Goal: Find specific page/section: Find specific page/section

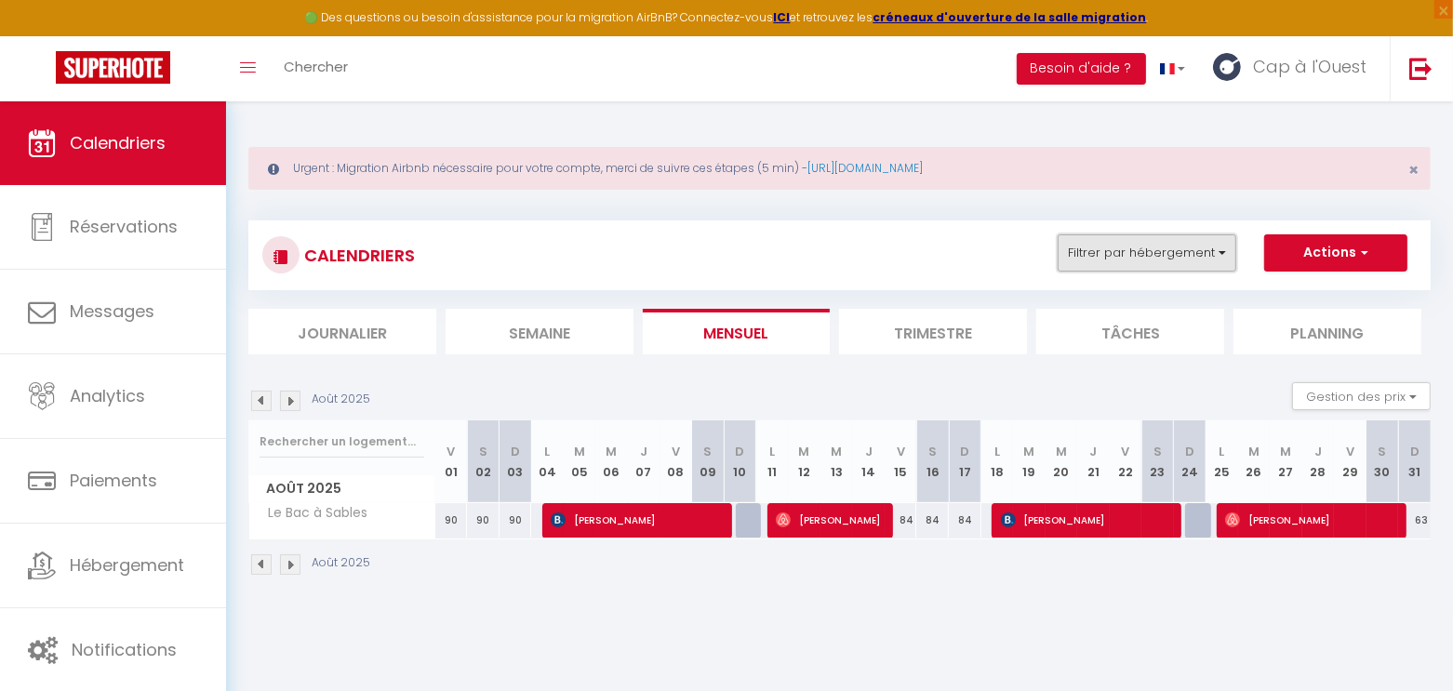
click at [1217, 253] on button "Filtrer par hébergement" at bounding box center [1147, 252] width 179 height 37
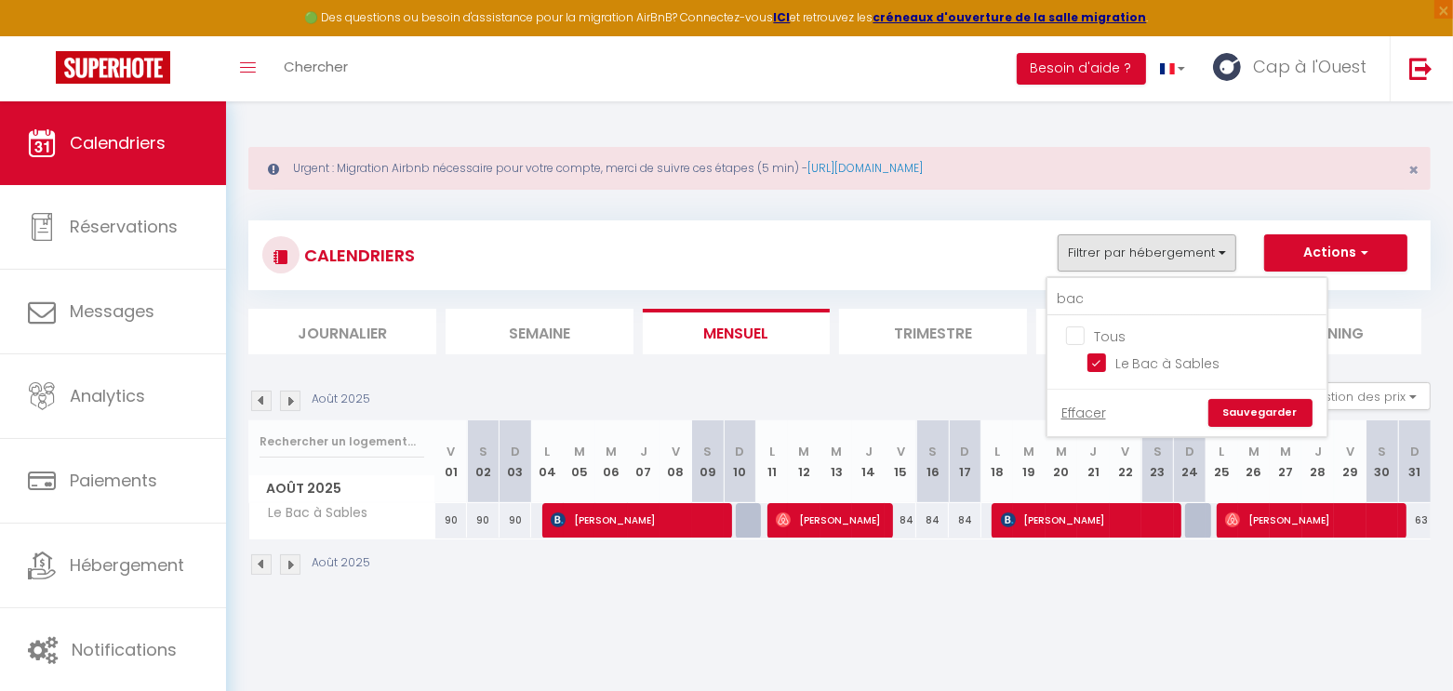
click at [1097, 329] on input "Tous" at bounding box center [1205, 335] width 279 height 19
click at [1095, 328] on input "Tous" at bounding box center [1205, 335] width 279 height 19
checkbox input "false"
click at [1105, 294] on input "bac" at bounding box center [1186, 299] width 279 height 33
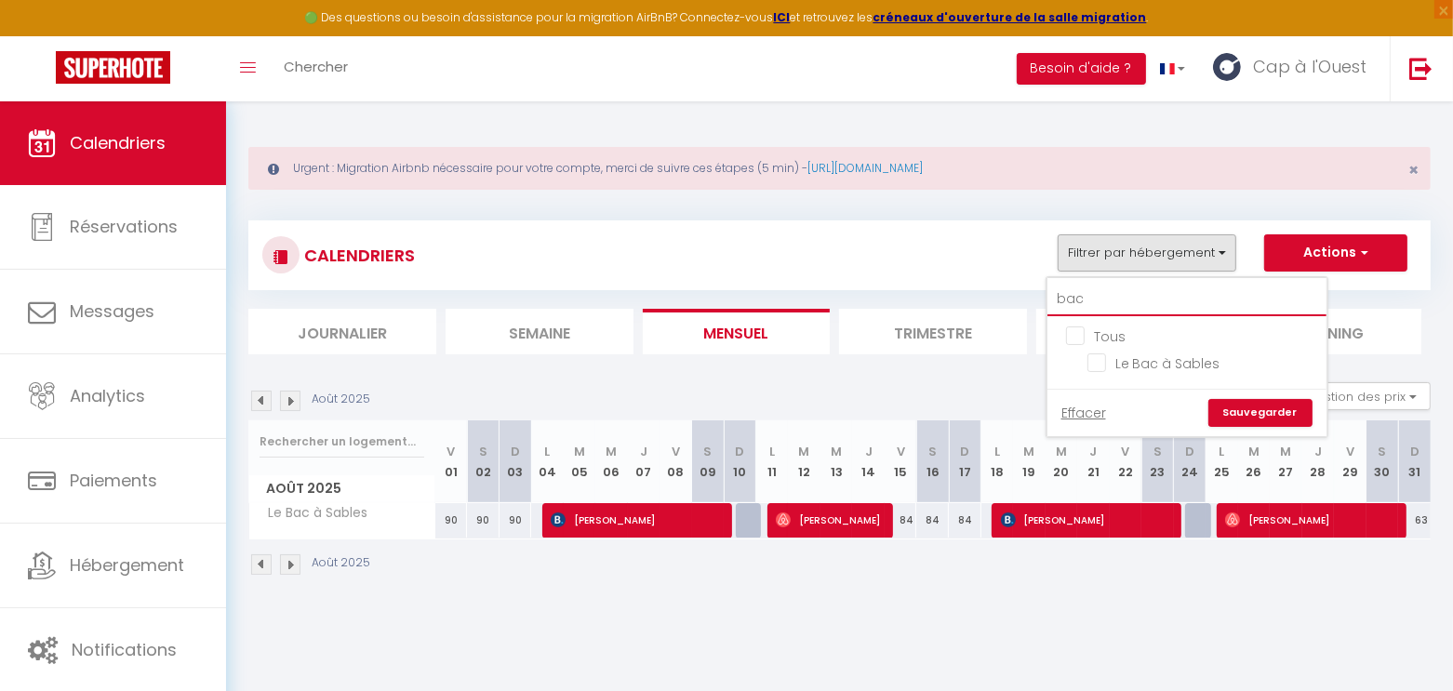
click at [1105, 294] on input "bac" at bounding box center [1186, 299] width 279 height 33
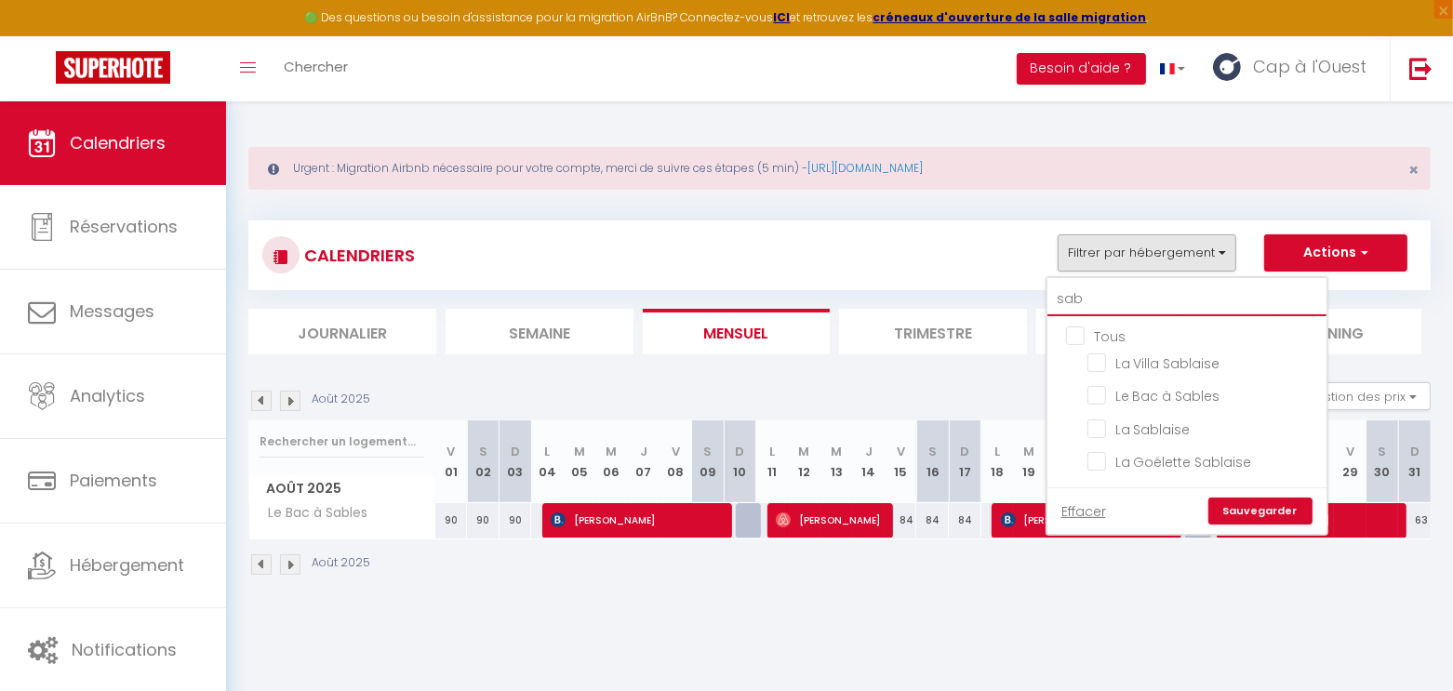
type input "sabl"
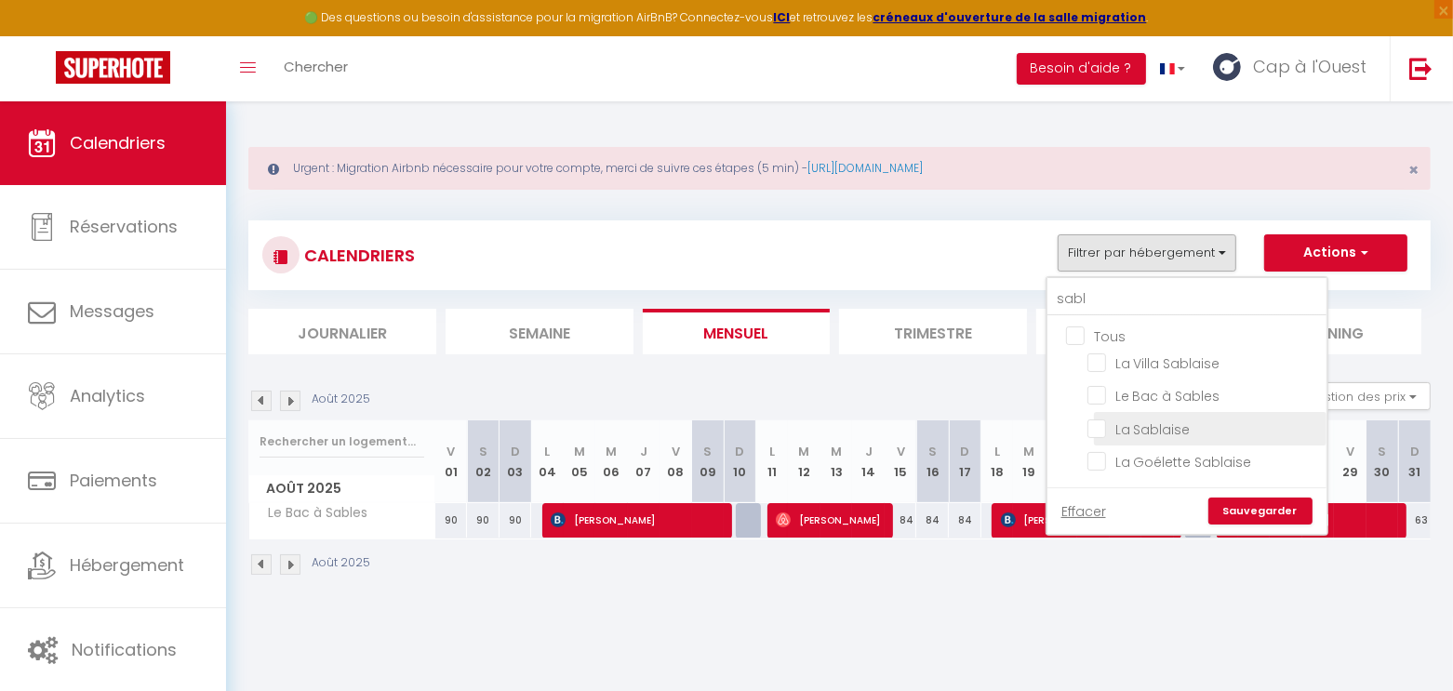
click at [1139, 412] on li "La Sablaise" at bounding box center [1210, 428] width 233 height 33
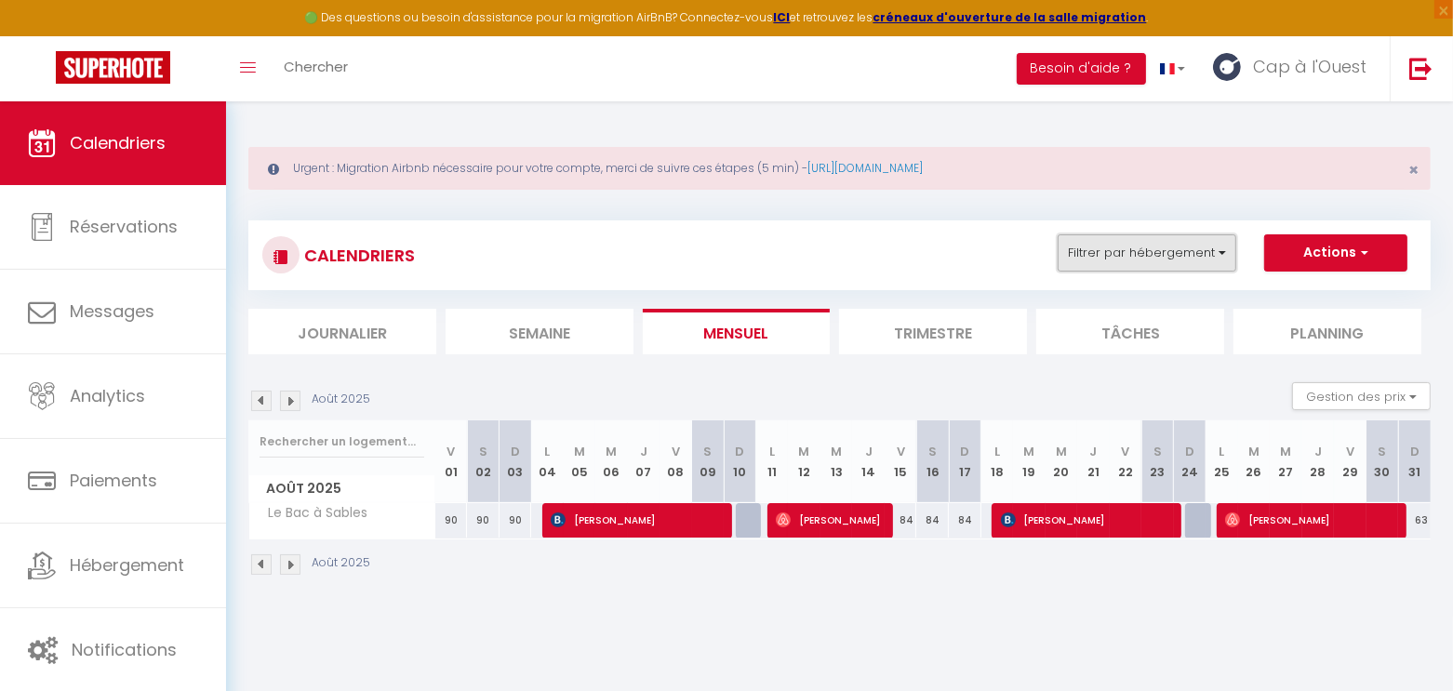
click at [1182, 242] on button "Filtrer par hébergement" at bounding box center [1147, 252] width 179 height 37
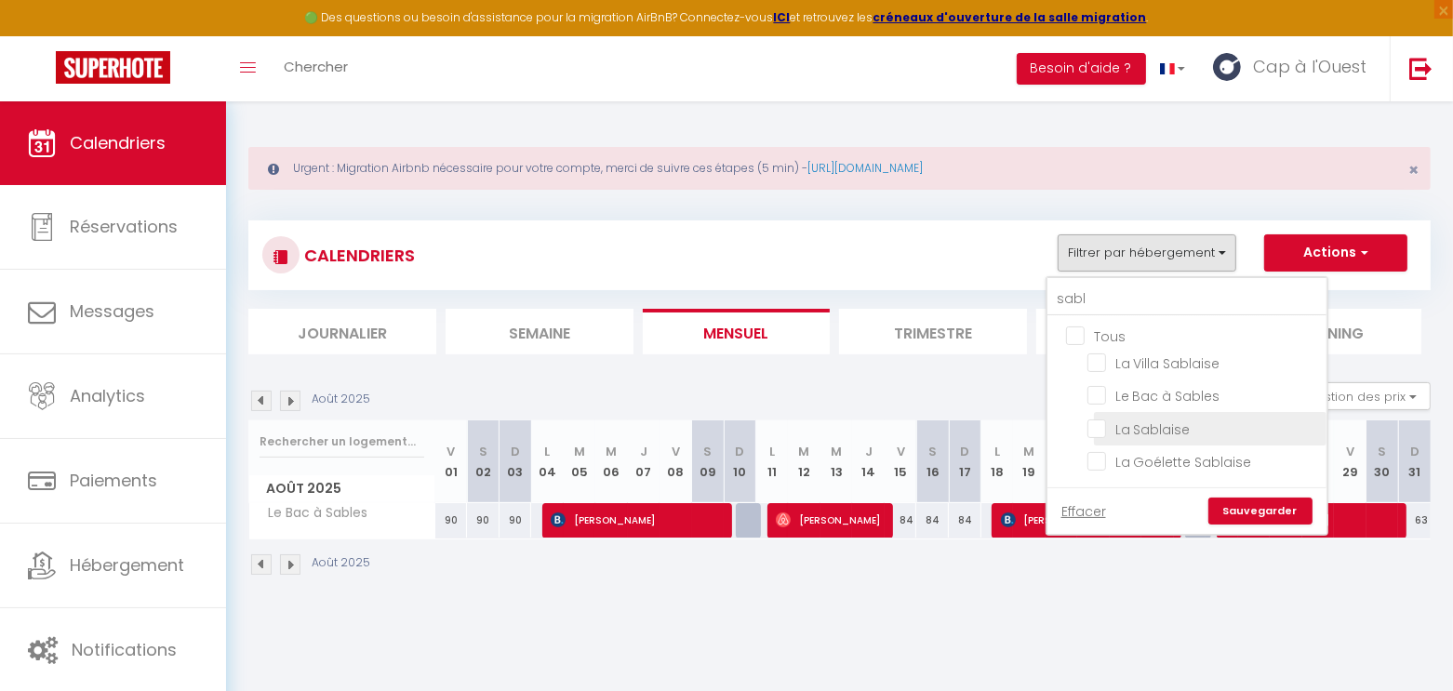
click at [1131, 425] on input "La Sablaise" at bounding box center [1203, 427] width 233 height 19
checkbox input "true"
click at [1250, 509] on link "Sauvegarder" at bounding box center [1260, 512] width 104 height 28
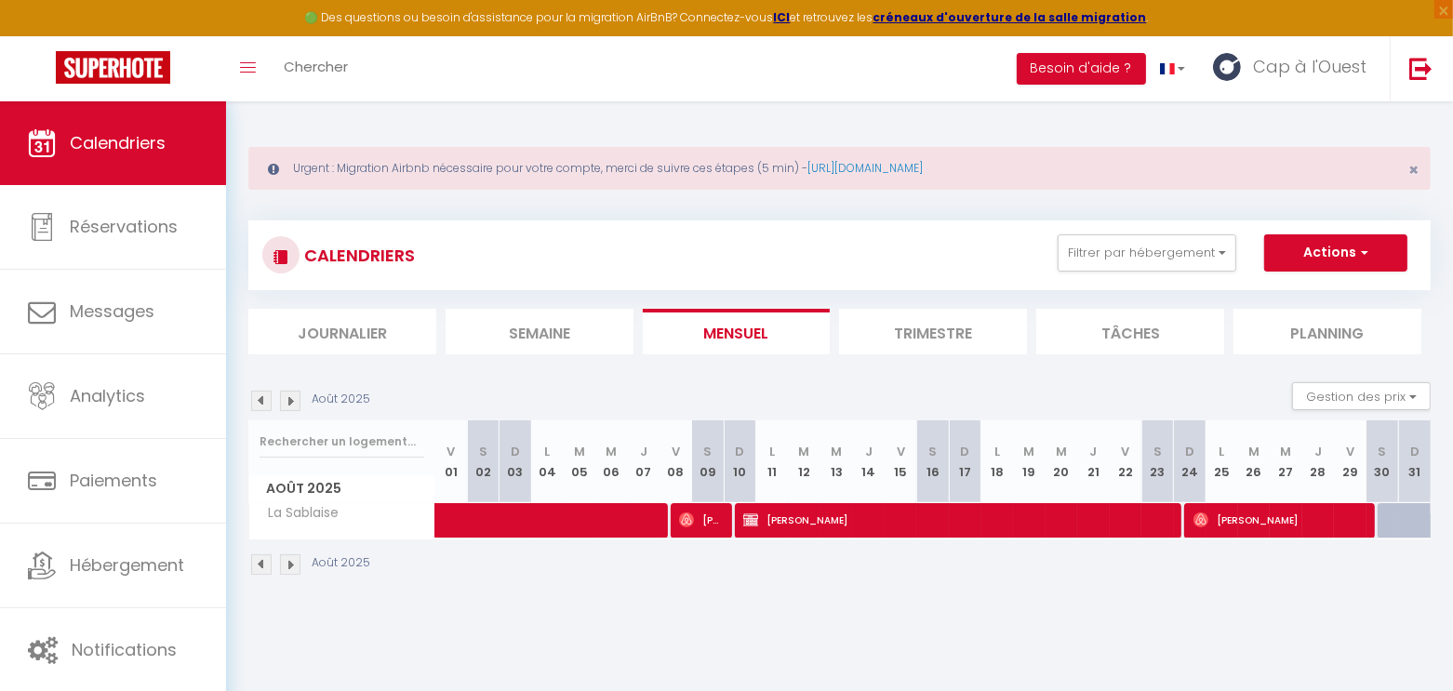
click at [295, 406] on img at bounding box center [290, 401] width 20 height 20
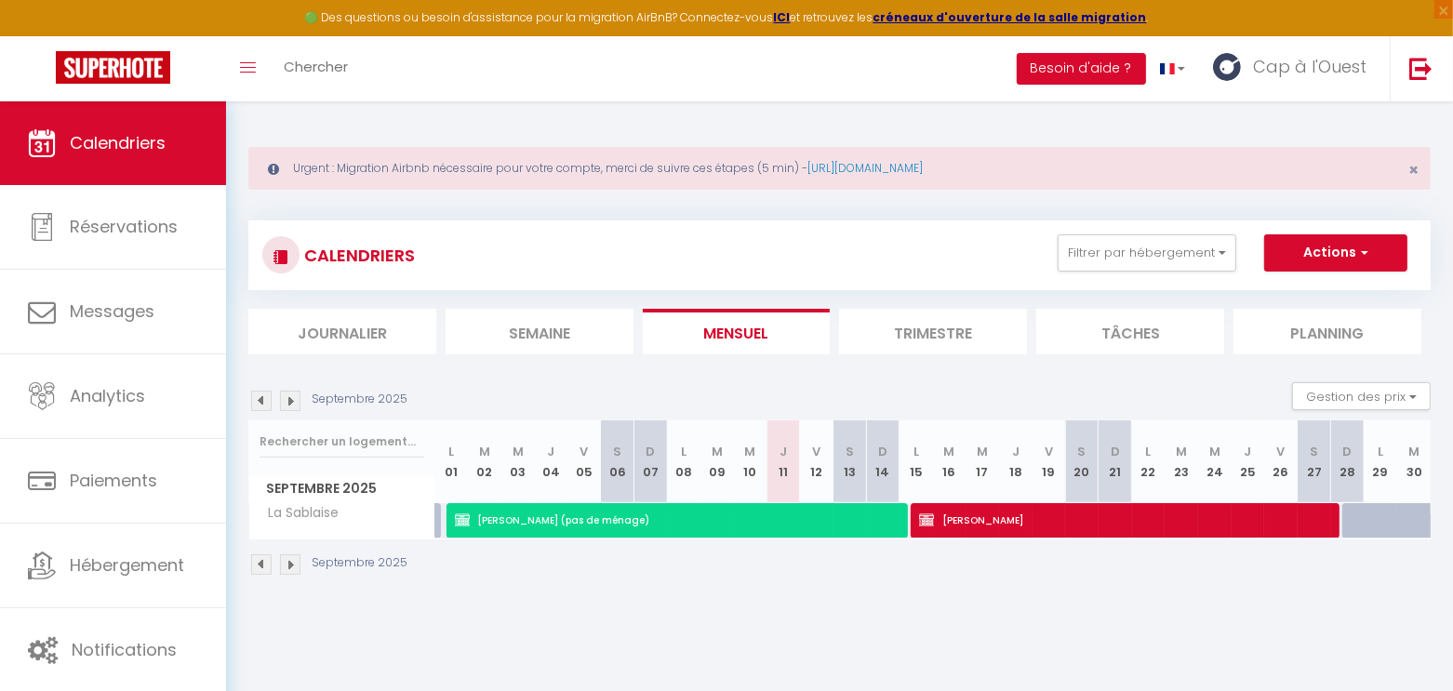
click at [295, 406] on img at bounding box center [290, 401] width 20 height 20
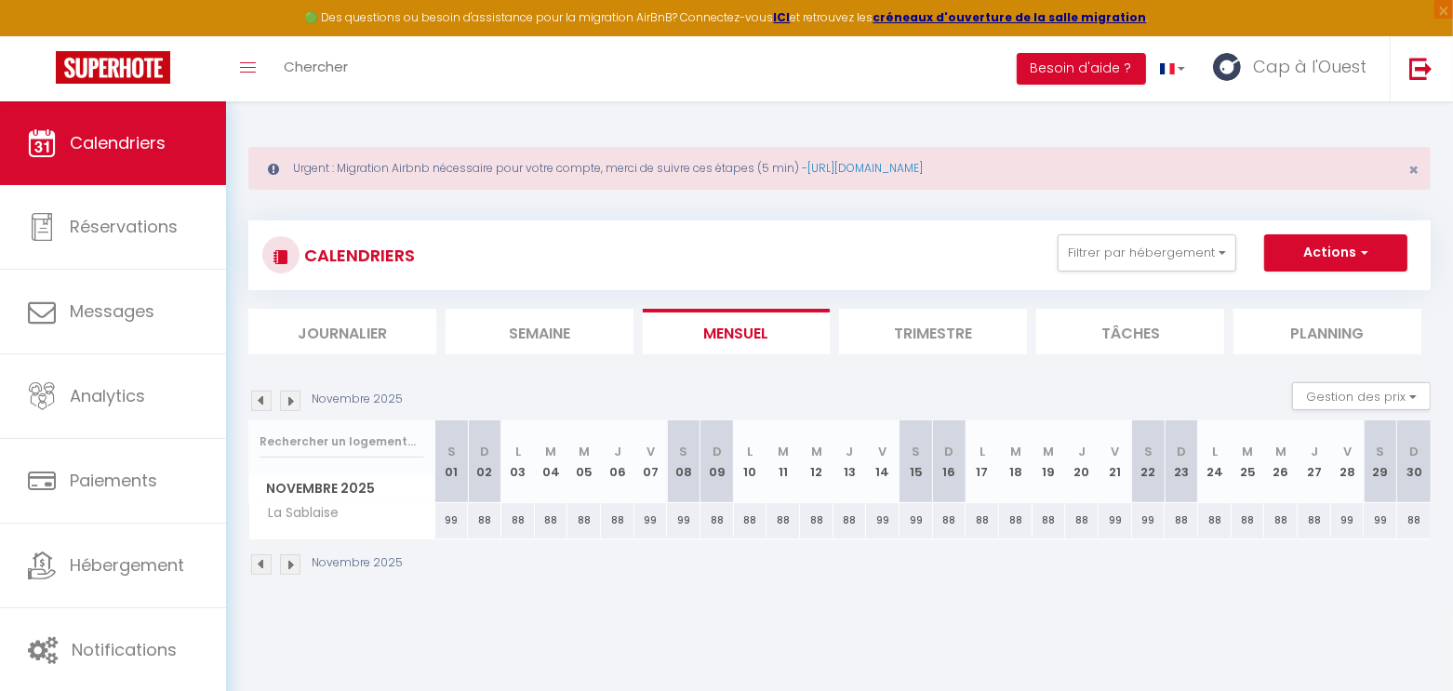
click at [295, 406] on img at bounding box center [290, 401] width 20 height 20
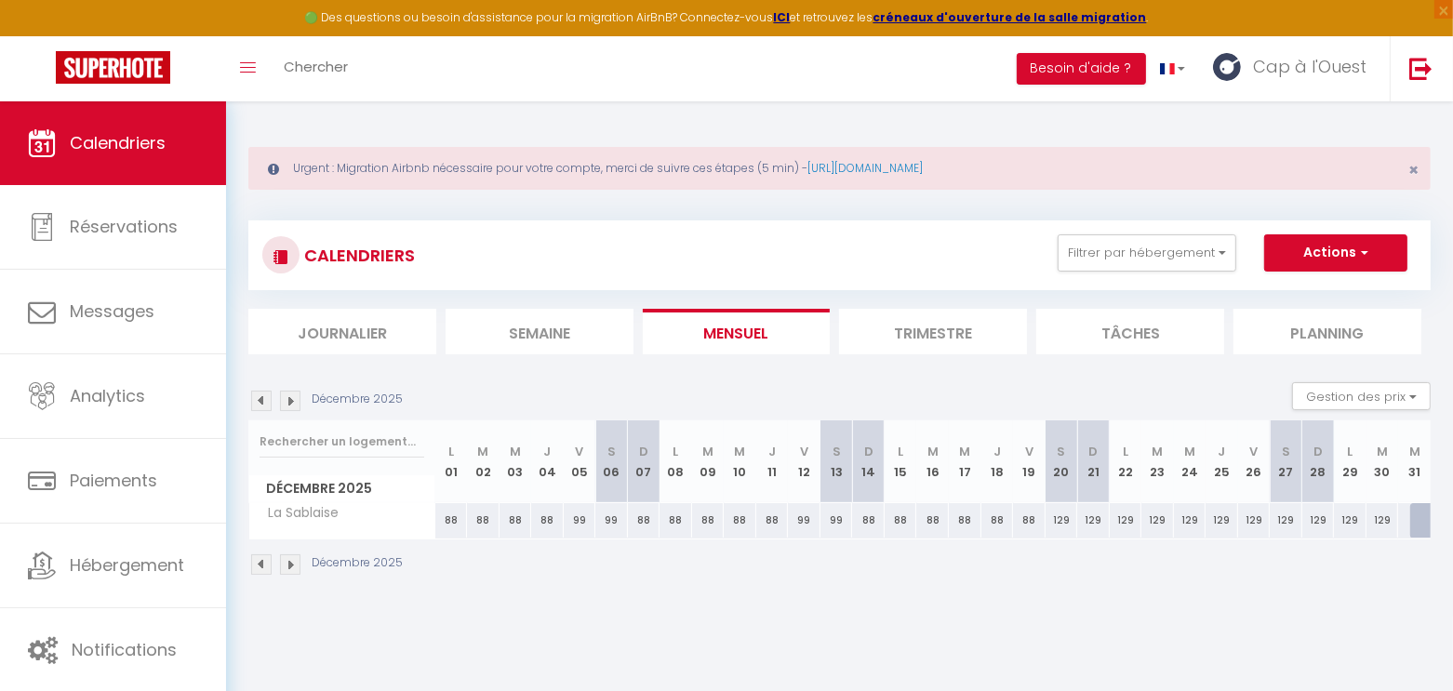
click at [299, 396] on img at bounding box center [290, 401] width 20 height 20
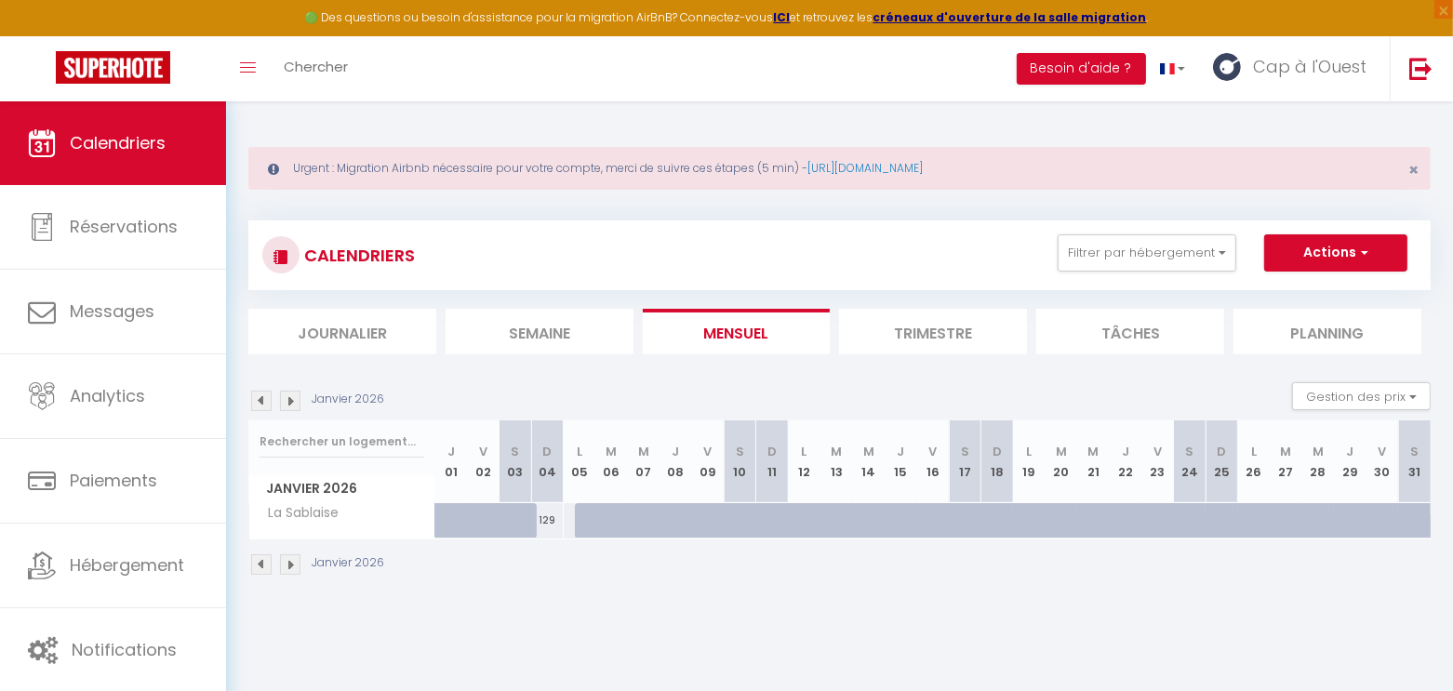
click at [260, 400] on img at bounding box center [261, 401] width 20 height 20
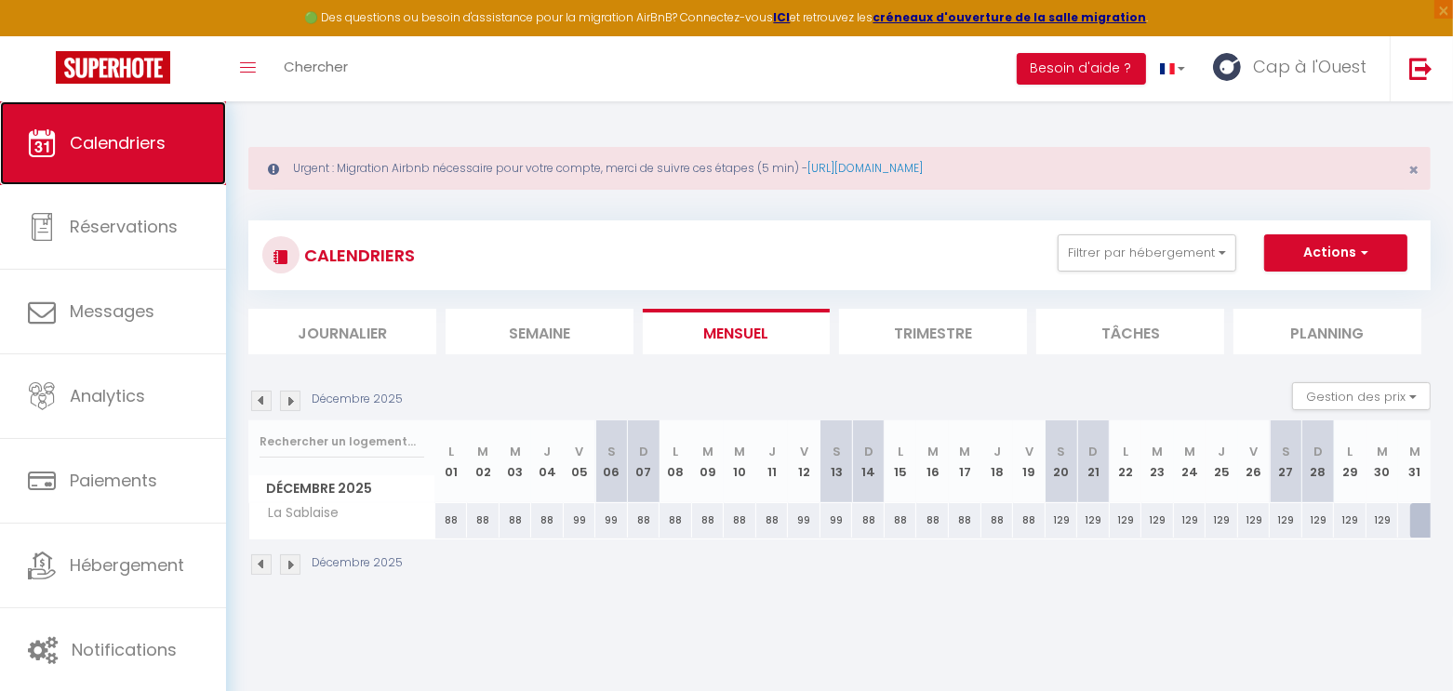
click at [114, 146] on span "Calendriers" at bounding box center [118, 142] width 96 height 23
click at [407, 633] on body "🟢 Des questions ou besoin d'assistance pour la migration AirBnB? Connectez-vous…" at bounding box center [726, 446] width 1453 height 691
